Goal: Task Accomplishment & Management: Manage account settings

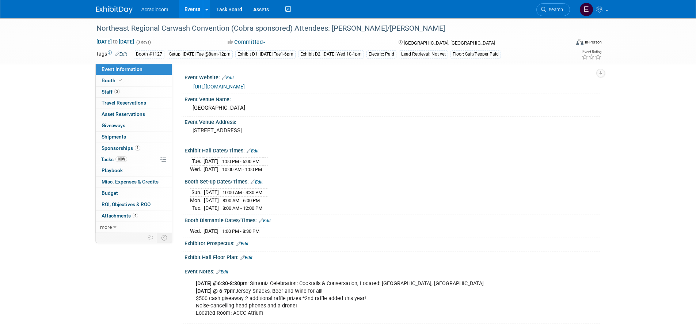
click at [201, 86] on link "[URL][DOMAIN_NAME]" at bounding box center [219, 87] width 52 height 6
click at [129, 159] on link "100% Tasks 100%" at bounding box center [134, 159] width 76 height 11
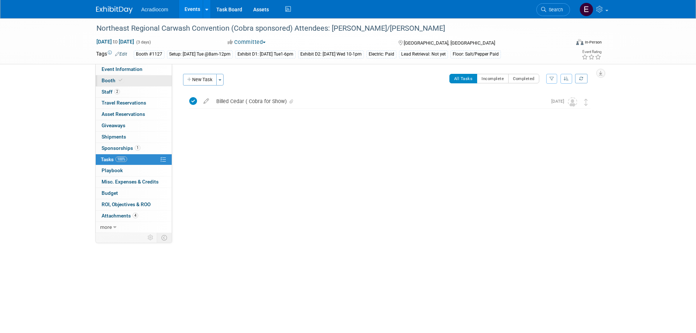
click at [133, 80] on link "Booth" at bounding box center [134, 80] width 76 height 11
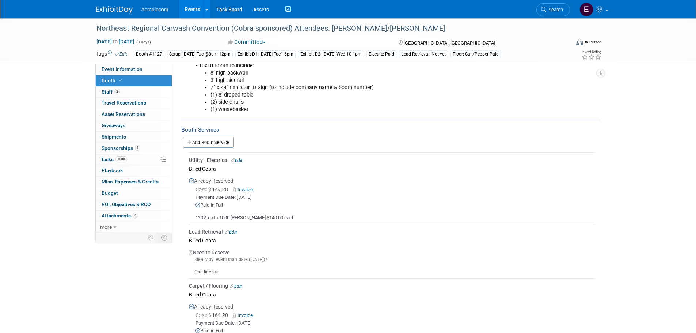
scroll to position [183, 0]
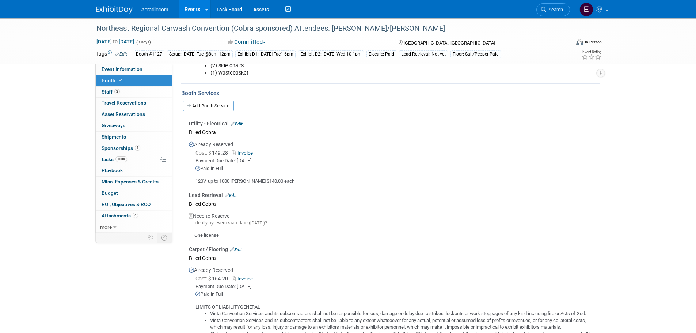
click at [234, 194] on link "Edit" at bounding box center [231, 195] width 12 height 5
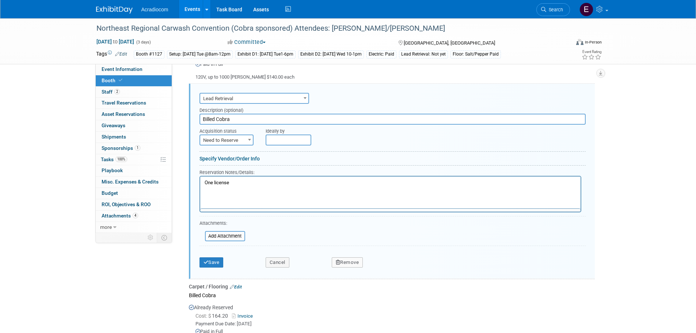
scroll to position [0, 0]
click at [230, 140] on span "Need to Reserve" at bounding box center [226, 140] width 53 height 10
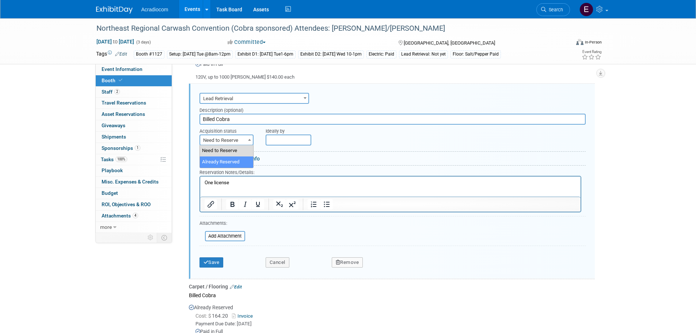
select select "2"
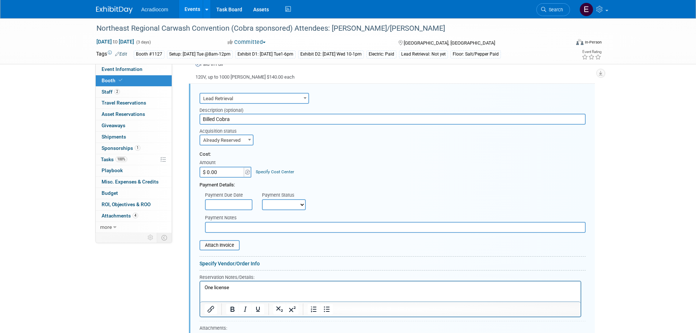
click at [240, 174] on input "$ 0.00" at bounding box center [223, 172] width 46 height 11
type input "$ 239.00"
click at [246, 197] on div "Payment Due Date" at bounding box center [228, 195] width 46 height 7
click at [244, 201] on input "text" at bounding box center [229, 204] width 48 height 11
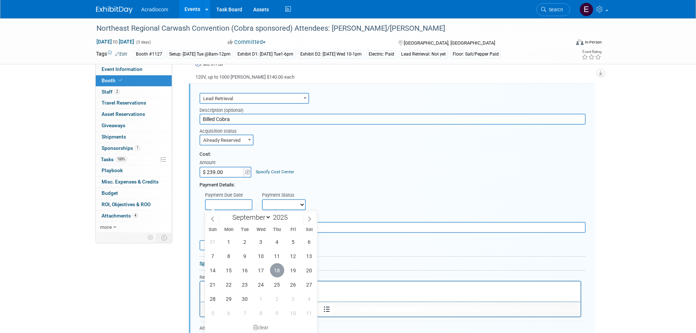
click at [275, 268] on span "18" at bounding box center [277, 270] width 14 height 14
type input "[DATE]"
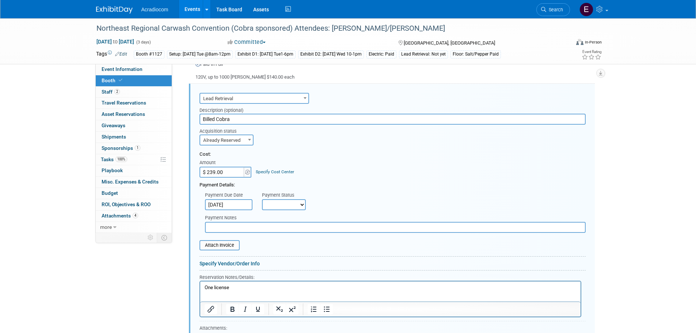
click at [286, 197] on div "Payment Status" at bounding box center [286, 195] width 49 height 7
click at [288, 203] on select "Not Paid Yet Partially Paid Paid in Full" at bounding box center [284, 204] width 44 height 11
select select "1"
click at [262, 199] on select "Not Paid Yet Partially Paid Paid in Full" at bounding box center [284, 204] width 44 height 11
click at [232, 244] on input "file" at bounding box center [195, 245] width 87 height 9
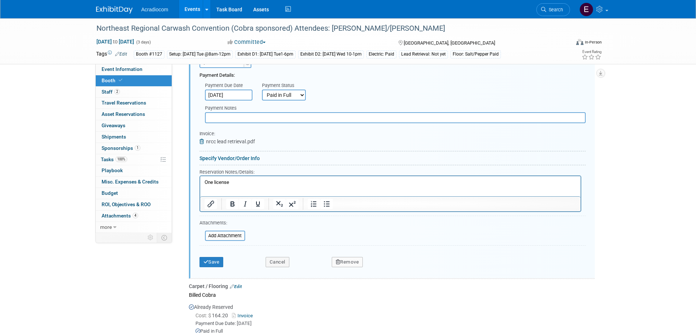
scroll to position [433, 0]
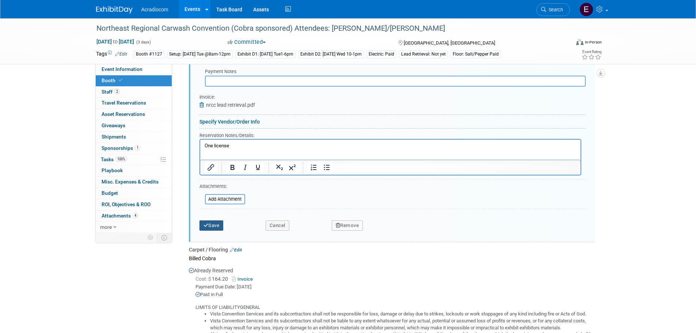
click at [205, 224] on icon "submit" at bounding box center [206, 225] width 5 height 5
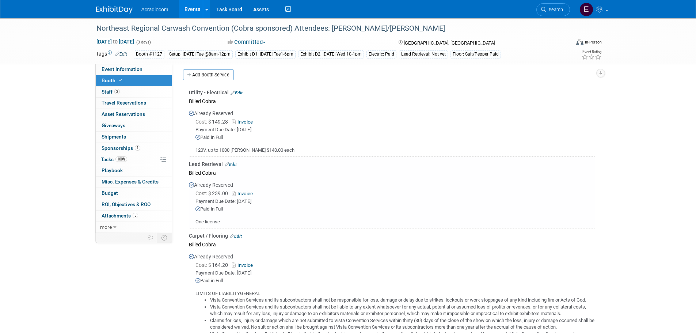
scroll to position [68, 0]
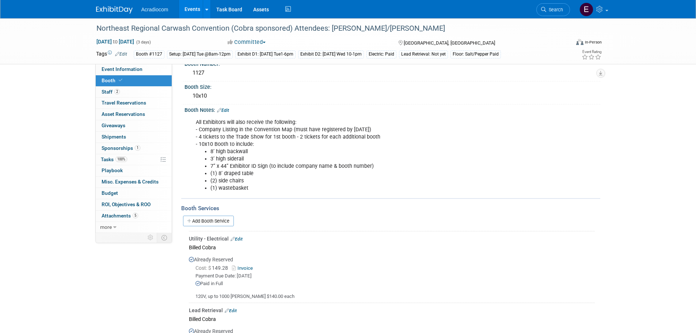
click at [123, 54] on link "Edit" at bounding box center [121, 54] width 12 height 5
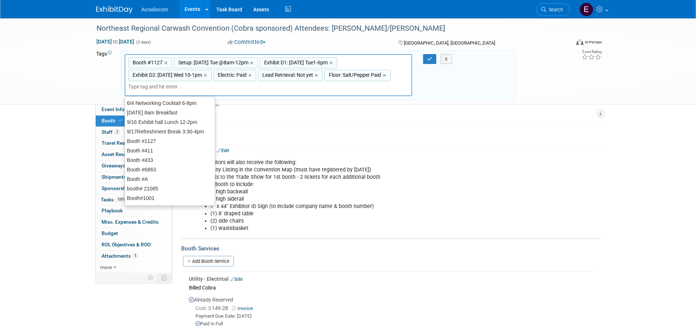
click at [289, 79] on div "Lead Retrieval: Not yet ×" at bounding box center [290, 75] width 65 height 11
type input "Lead Retrieval: Not yet"
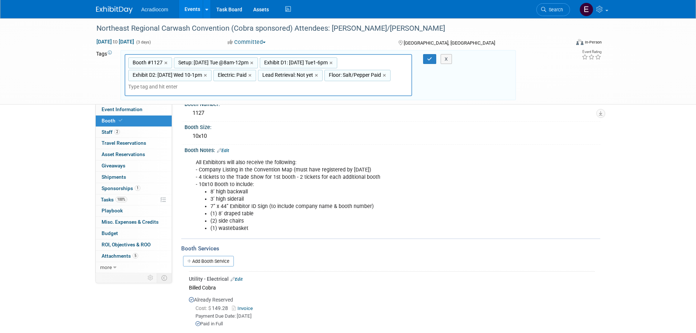
click at [288, 77] on span "Lead Retrieval: Not yet" at bounding box center [287, 74] width 52 height 7
click at [287, 77] on span "Lead Retrieval: Not yet" at bounding box center [287, 74] width 52 height 7
type input "Lead Retrieval: Not yet"
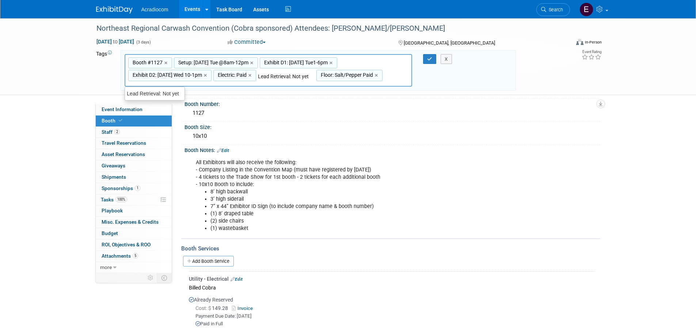
click at [304, 77] on input "Lead Retrieval: Not yet" at bounding box center [287, 76] width 58 height 7
type input "Lead Retrieval: Purchased"
type input "Booth #1127, Setup: [DATE] Tue @8am-12pm, Exhibit D1: [DATE] Tue1-6pm, Exhibit …"
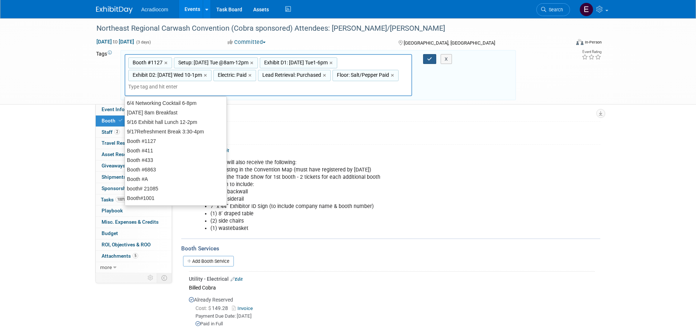
click at [423, 60] on div at bounding box center [425, 59] width 15 height 10
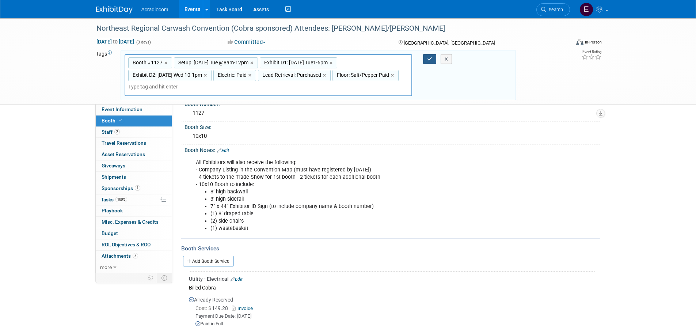
click at [428, 57] on icon "button" at bounding box center [429, 59] width 5 height 5
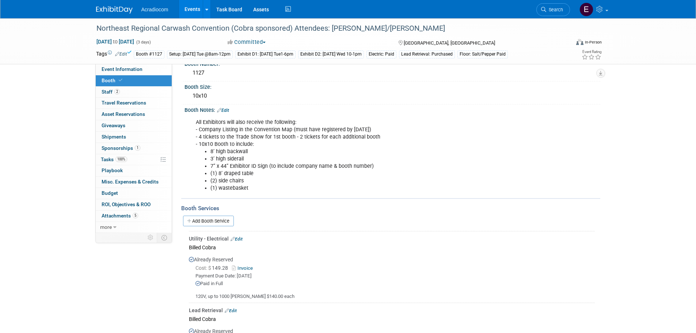
scroll to position [214, 0]
